Goal: Information Seeking & Learning: Learn about a topic

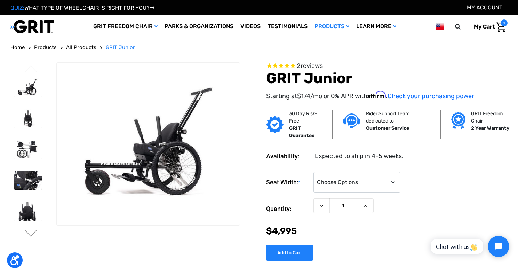
click at [30, 28] on img at bounding box center [32, 26] width 44 height 14
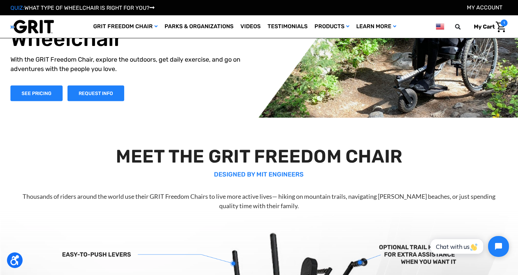
scroll to position [52, 0]
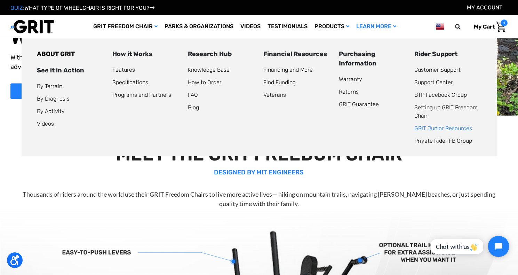
click at [446, 129] on link "GRIT Junior Resources" at bounding box center [443, 128] width 58 height 7
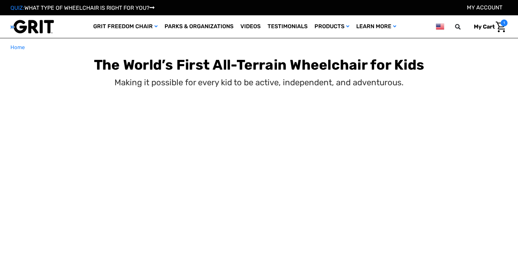
select select "US"
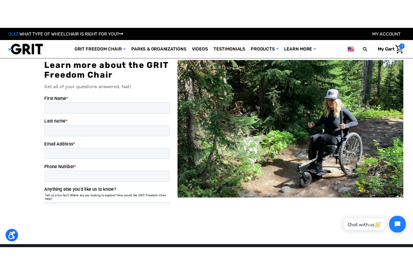
scroll to position [1981, 0]
